Goal: Transaction & Acquisition: Purchase product/service

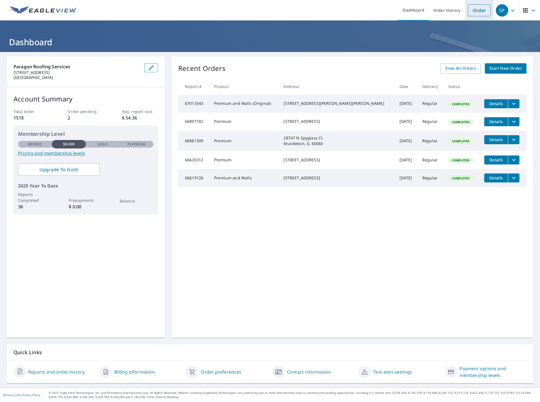
click at [470, 10] on link "Order" at bounding box center [479, 11] width 23 height 12
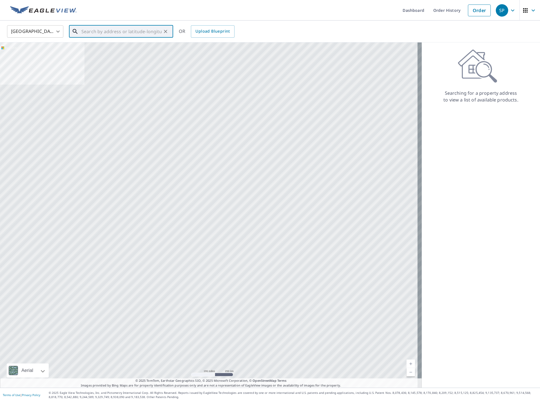
click at [106, 29] on input "text" at bounding box center [121, 32] width 80 height 16
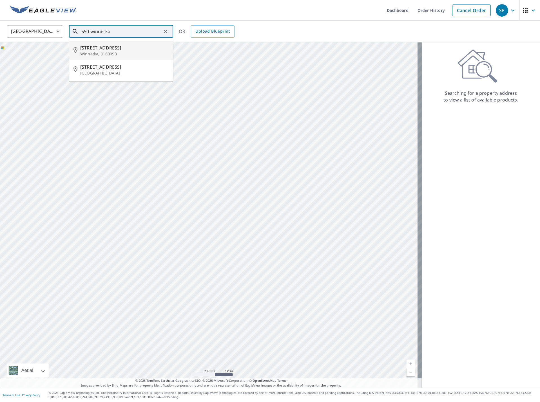
click at [93, 52] on p "Winnetka, IL 60093" at bounding box center [124, 54] width 88 height 6
type input "[STREET_ADDRESS]"
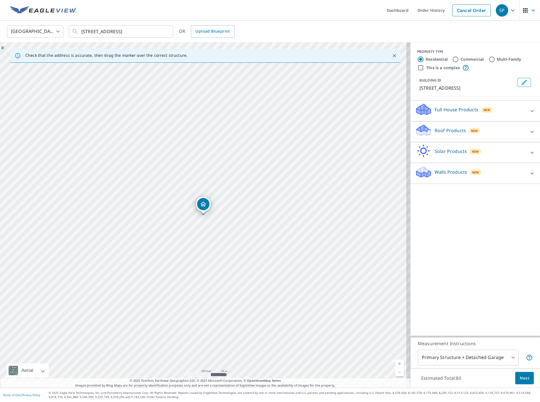
click at [443, 111] on p "Full House Products" at bounding box center [456, 109] width 44 height 7
click at [439, 148] on p "Roof Products" at bounding box center [449, 146] width 31 height 7
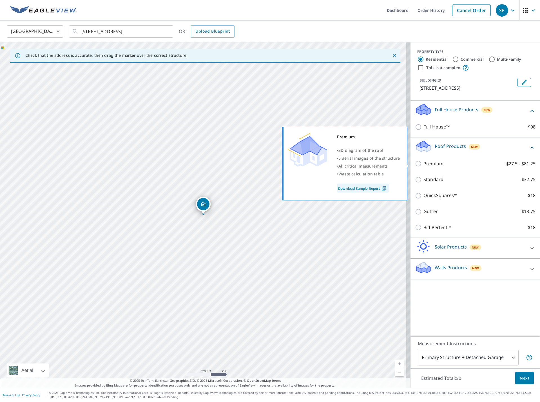
click at [416, 163] on input "Premium $27.5 - $81.25" at bounding box center [419, 163] width 8 height 7
checkbox input "true"
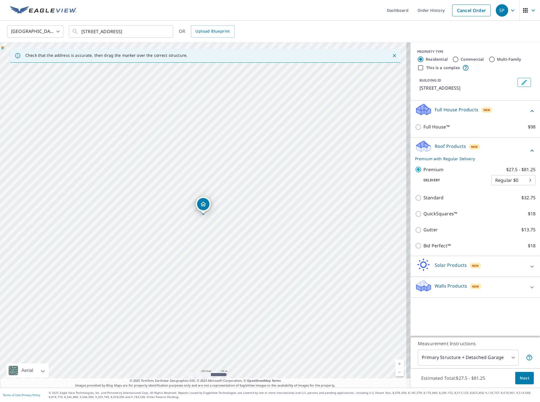
click at [525, 379] on button "Next" at bounding box center [524, 378] width 19 height 13
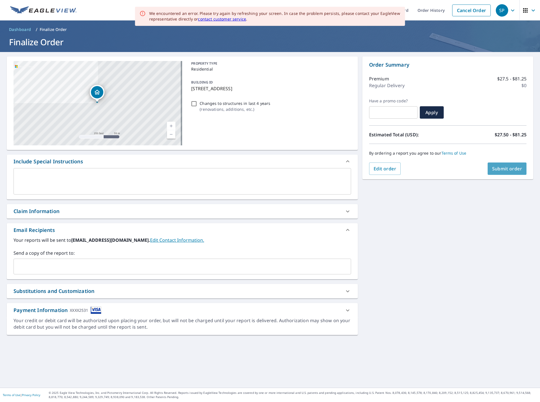
click at [499, 166] on span "Submit order" at bounding box center [507, 169] width 30 height 6
